Goal: Transaction & Acquisition: Purchase product/service

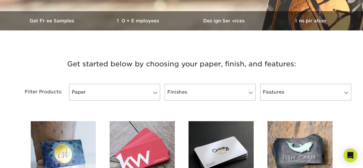
scroll to position [170, 0]
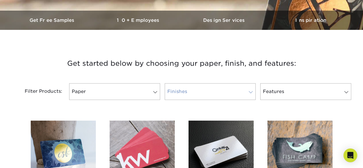
click at [191, 95] on link "Finishes" at bounding box center [210, 91] width 91 height 17
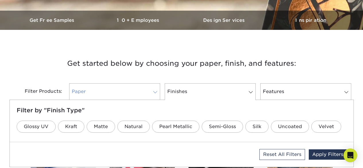
click at [143, 89] on link "Paper" at bounding box center [114, 91] width 91 height 17
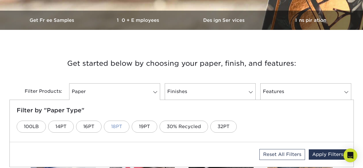
click at [120, 129] on link "18PT" at bounding box center [117, 127] width 26 height 12
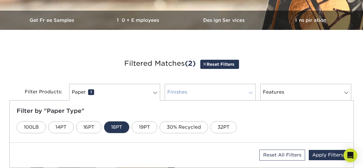
click at [219, 89] on link "Finishes 0" at bounding box center [210, 92] width 91 height 17
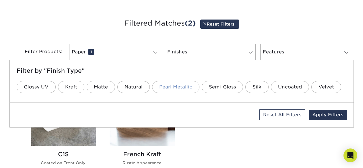
scroll to position [206, 0]
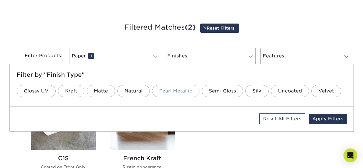
click at [171, 93] on link "Pearl Metallic" at bounding box center [175, 91] width 47 height 12
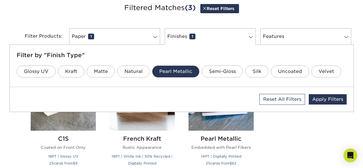
scroll to position [226, 0]
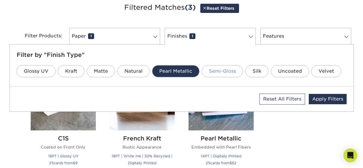
click at [232, 69] on link "Semi-Gloss" at bounding box center [222, 71] width 41 height 12
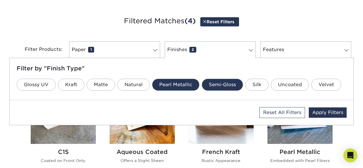
scroll to position [212, 0]
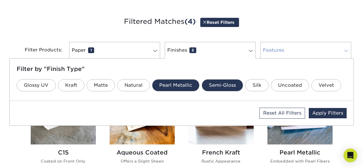
click at [298, 49] on link "Features 0" at bounding box center [306, 50] width 91 height 17
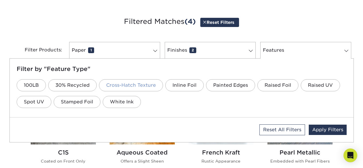
click at [136, 81] on link "Cross-Hatch Texture" at bounding box center [131, 85] width 64 height 12
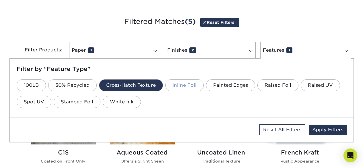
click at [180, 84] on link "Inline Foil" at bounding box center [184, 85] width 38 height 12
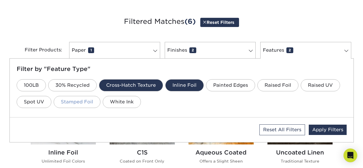
click at [84, 103] on link "Stamped Foil" at bounding box center [77, 102] width 47 height 12
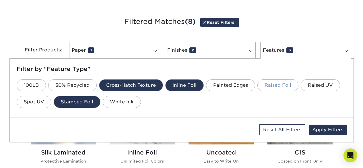
click at [275, 81] on link "Raised Foil" at bounding box center [278, 85] width 41 height 12
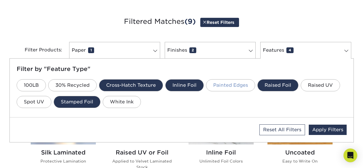
click at [224, 80] on link "Painted Edges" at bounding box center [230, 85] width 49 height 12
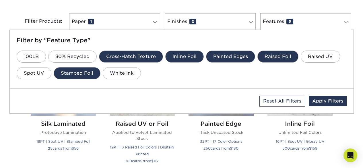
scroll to position [240, 0]
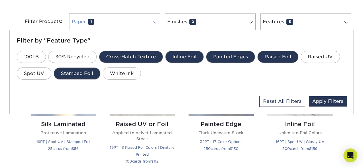
click at [126, 24] on link "Paper 1" at bounding box center [114, 22] width 91 height 17
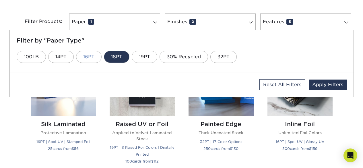
click at [86, 63] on link "16PT" at bounding box center [89, 57] width 26 height 12
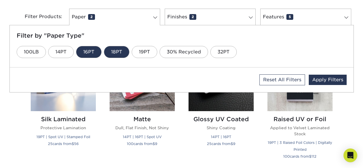
scroll to position [245, 0]
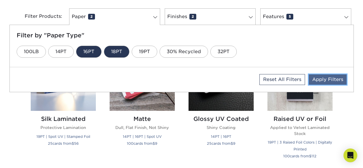
click at [338, 82] on link "Apply Filters" at bounding box center [328, 79] width 38 height 10
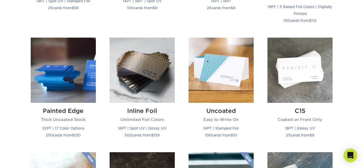
scroll to position [380, 0]
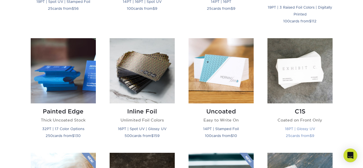
click at [302, 97] on img at bounding box center [300, 70] width 65 height 65
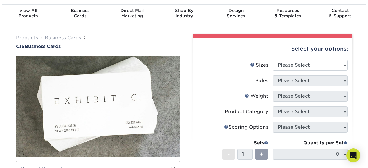
scroll to position [14, 0]
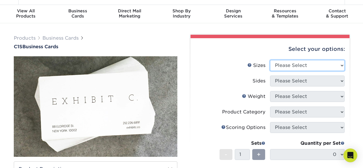
click at [291, 67] on select "Please Select 2" x 3.5" - Standard 2.125" x 3.375" - European 2.5" x 2.5" - Squ…" at bounding box center [307, 65] width 75 height 11
select select "2.50x2.50"
click at [270, 60] on select "Please Select 2" x 3.5" - Standard 2.125" x 3.375" - European 2.5" x 2.5" - Squ…" at bounding box center [307, 65] width 75 height 11
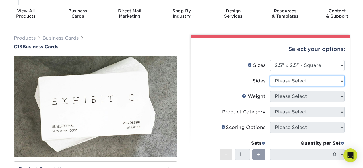
click at [288, 77] on select "Please Select Print Both Sides Print Front Only" at bounding box center [307, 81] width 75 height 11
select select "13abbda7-1d64-4f25-8bb2-c179b224825d"
click at [270, 76] on select "Please Select Print Both Sides Print Front Only" at bounding box center [307, 81] width 75 height 11
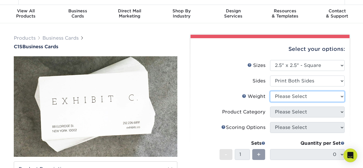
click at [291, 94] on select "Please Select 18PT C1S" at bounding box center [307, 96] width 75 height 11
select select "18PTC1S"
click at [270, 91] on select "Please Select 18PT C1S" at bounding box center [307, 96] width 75 height 11
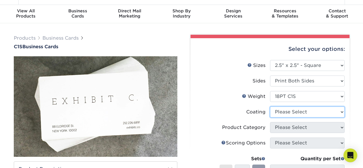
click at [300, 111] on select at bounding box center [307, 112] width 75 height 11
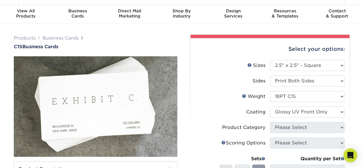
click at [270, 107] on select at bounding box center [307, 112] width 75 height 11
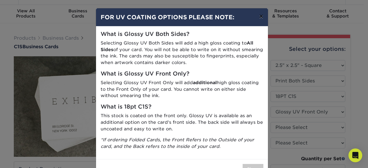
click at [261, 17] on button "×" at bounding box center [260, 16] width 13 height 16
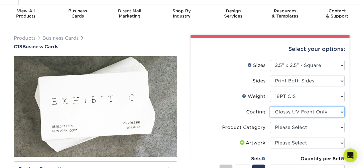
click at [305, 113] on select at bounding box center [307, 112] width 75 height 11
select select "3e7618de-abca-4bda-9f97-8b9129e913d8"
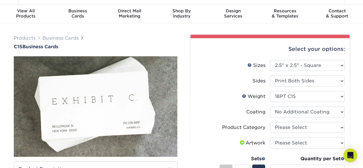
click at [270, 107] on select at bounding box center [307, 112] width 75 height 11
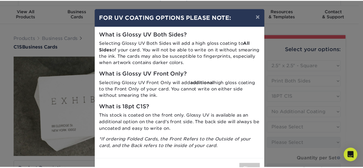
scroll to position [20, 0]
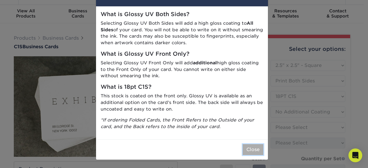
click at [250, 154] on button "Close" at bounding box center [252, 149] width 21 height 11
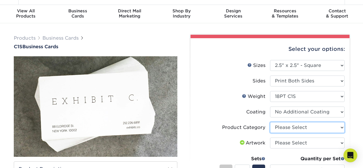
click at [284, 130] on select "Please Select Business Cards" at bounding box center [307, 127] width 75 height 11
select select "3b5148f1-0588-4f88-a218-97bcfdce65c1"
click at [270, 122] on select "Please Select Business Cards" at bounding box center [307, 127] width 75 height 11
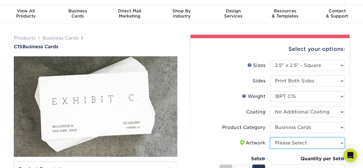
click at [293, 143] on select "Please Select I will upload files I need a design - $100" at bounding box center [307, 143] width 75 height 11
select select "upload"
click at [270, 138] on select "Please Select I will upload files I need a design - $100" at bounding box center [307, 143] width 75 height 11
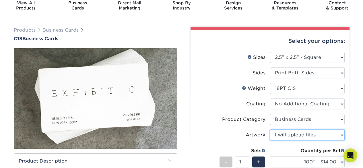
scroll to position [10, 0]
